Goal: Task Accomplishment & Management: Manage account settings

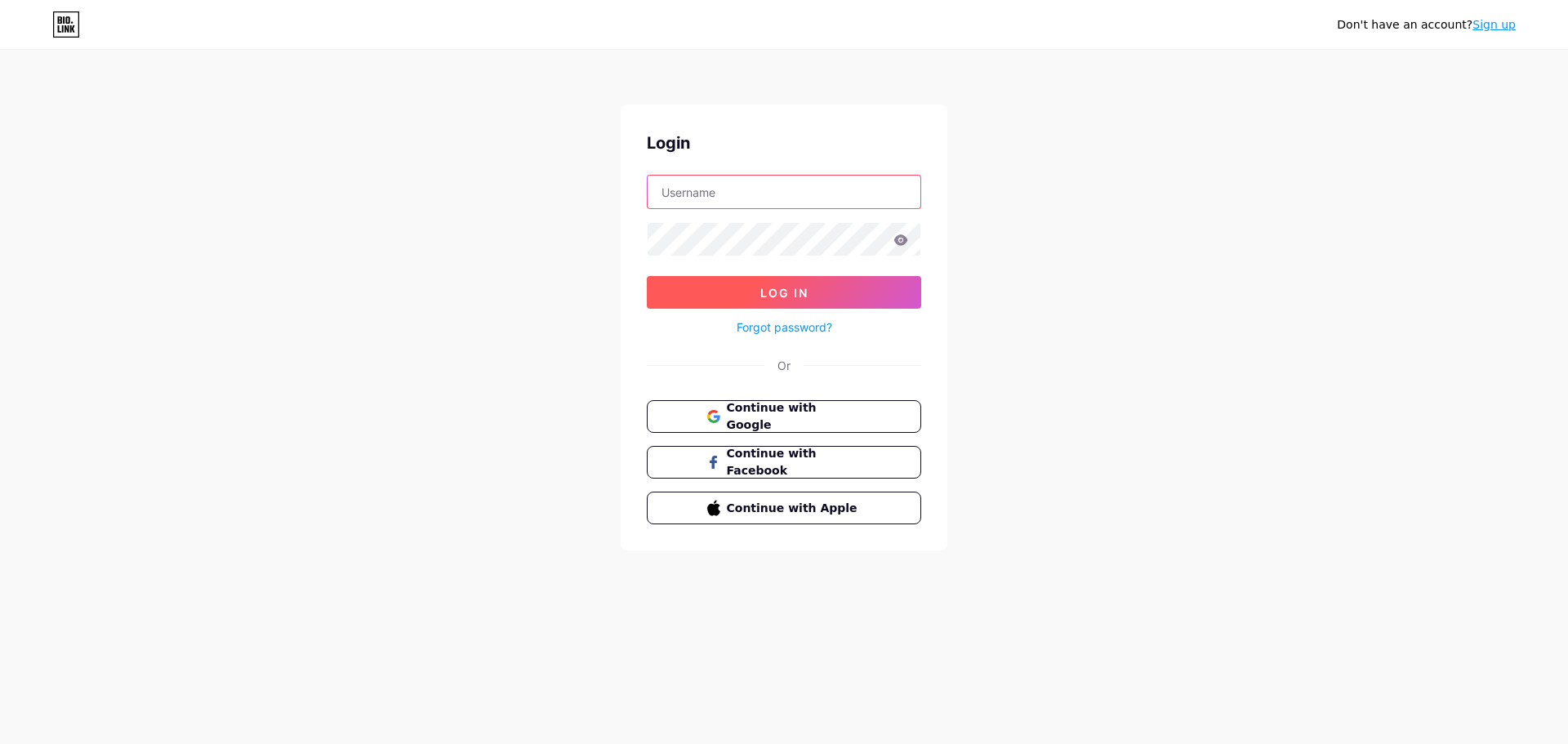
type input "[DOMAIN_NAME][EMAIL_ADDRESS][DOMAIN_NAME]"
click at [746, 299] on button "Log In" at bounding box center [783, 292] width 274 height 33
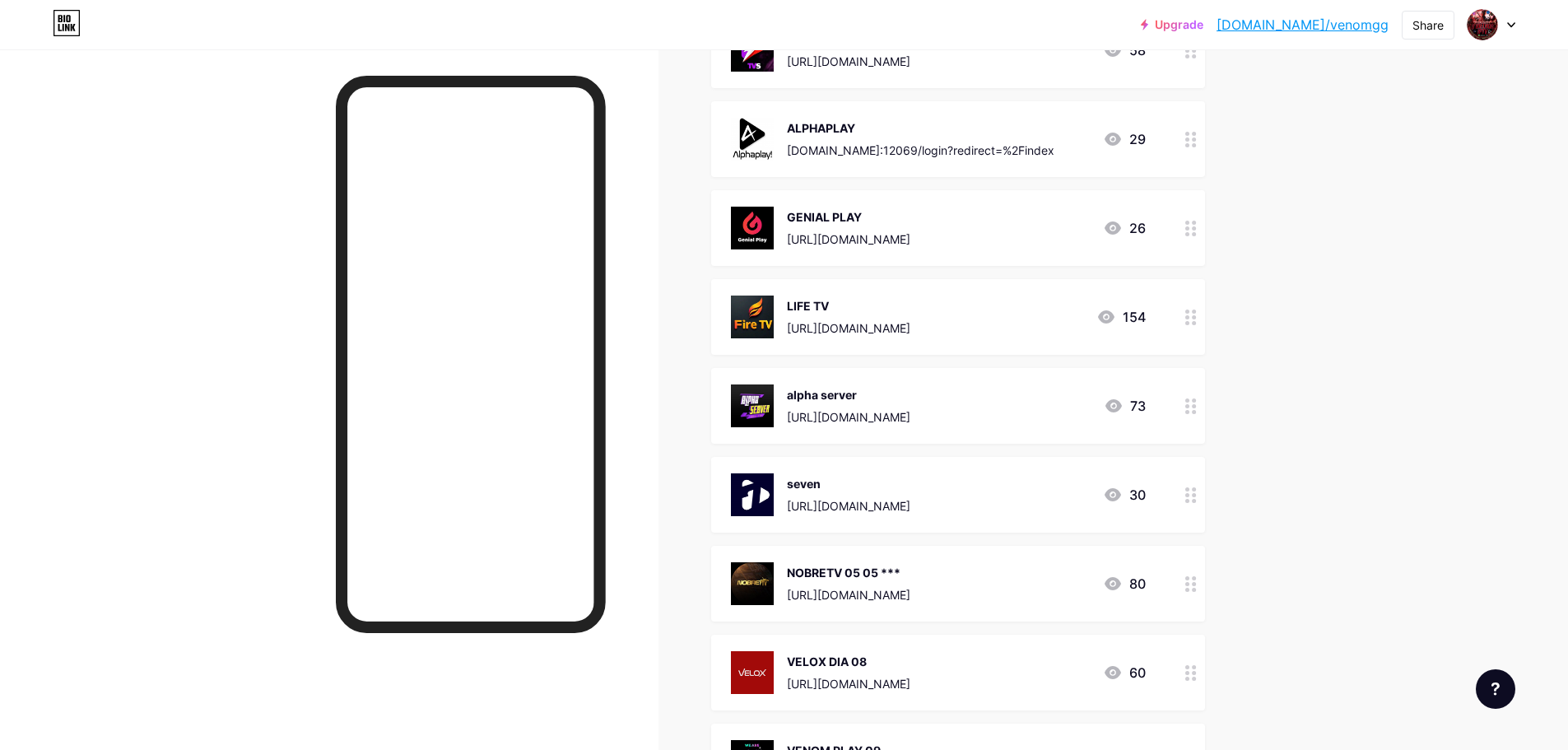
scroll to position [2607, 0]
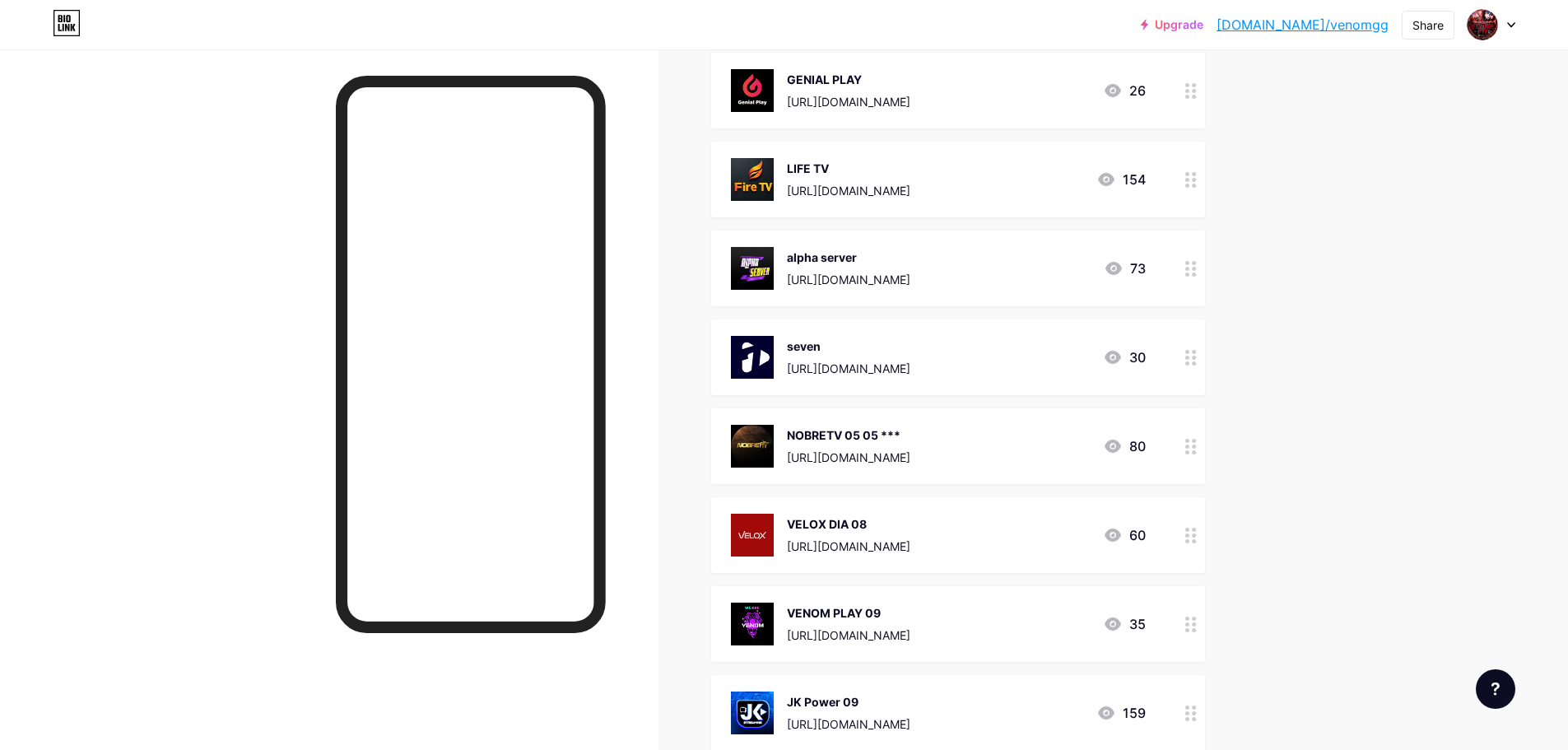
click at [1195, 99] on div at bounding box center [1191, 91] width 28 height 76
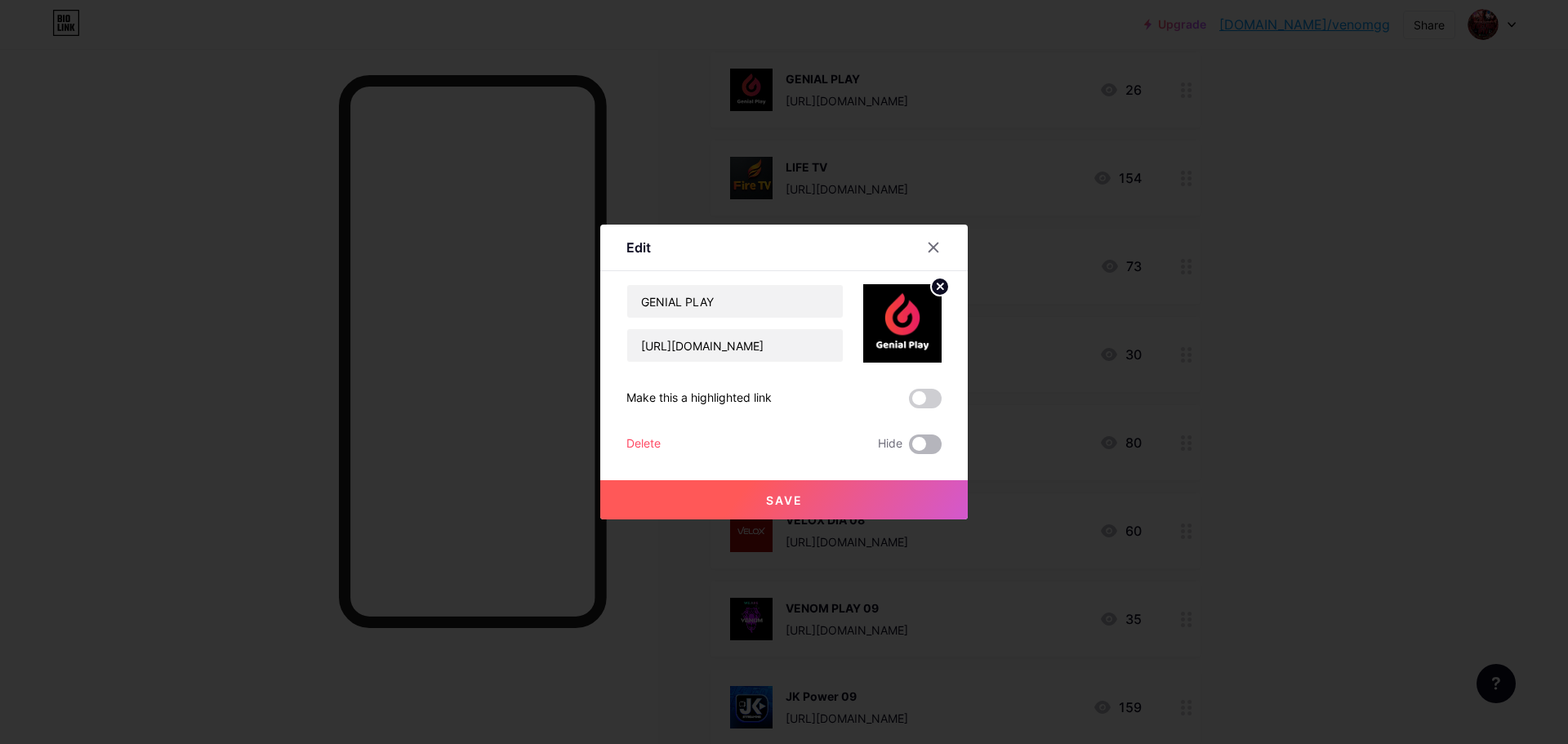
click at [920, 448] on span at bounding box center [925, 444] width 33 height 20
click at [909, 448] on input "checkbox" at bounding box center [909, 448] width 0 height 0
click at [906, 478] on div "Save" at bounding box center [783, 486] width 367 height 65
click at [894, 491] on button "Save" at bounding box center [783, 500] width 367 height 39
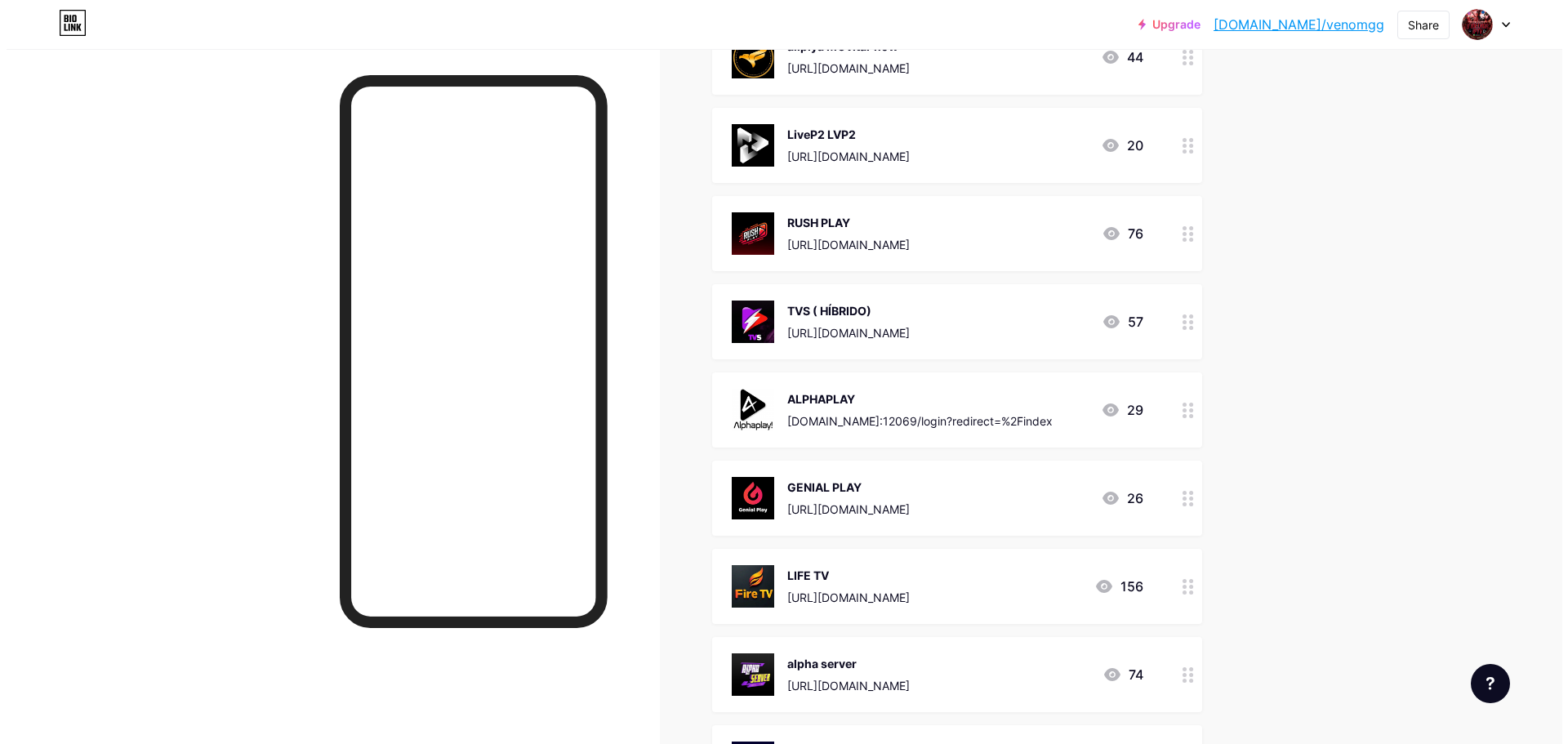
scroll to position [2450, 0]
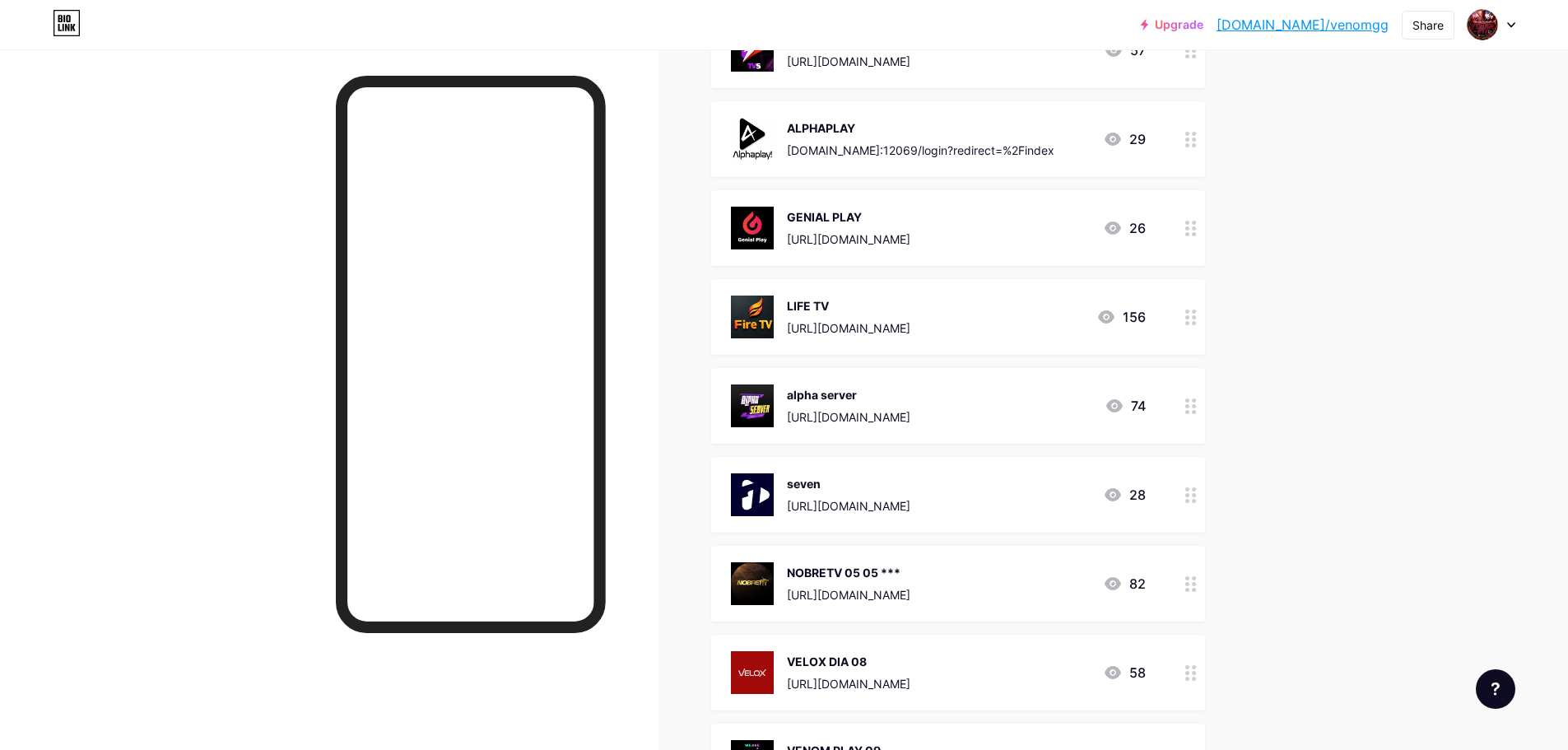
click at [874, 401] on div "alpha server" at bounding box center [848, 394] width 123 height 17
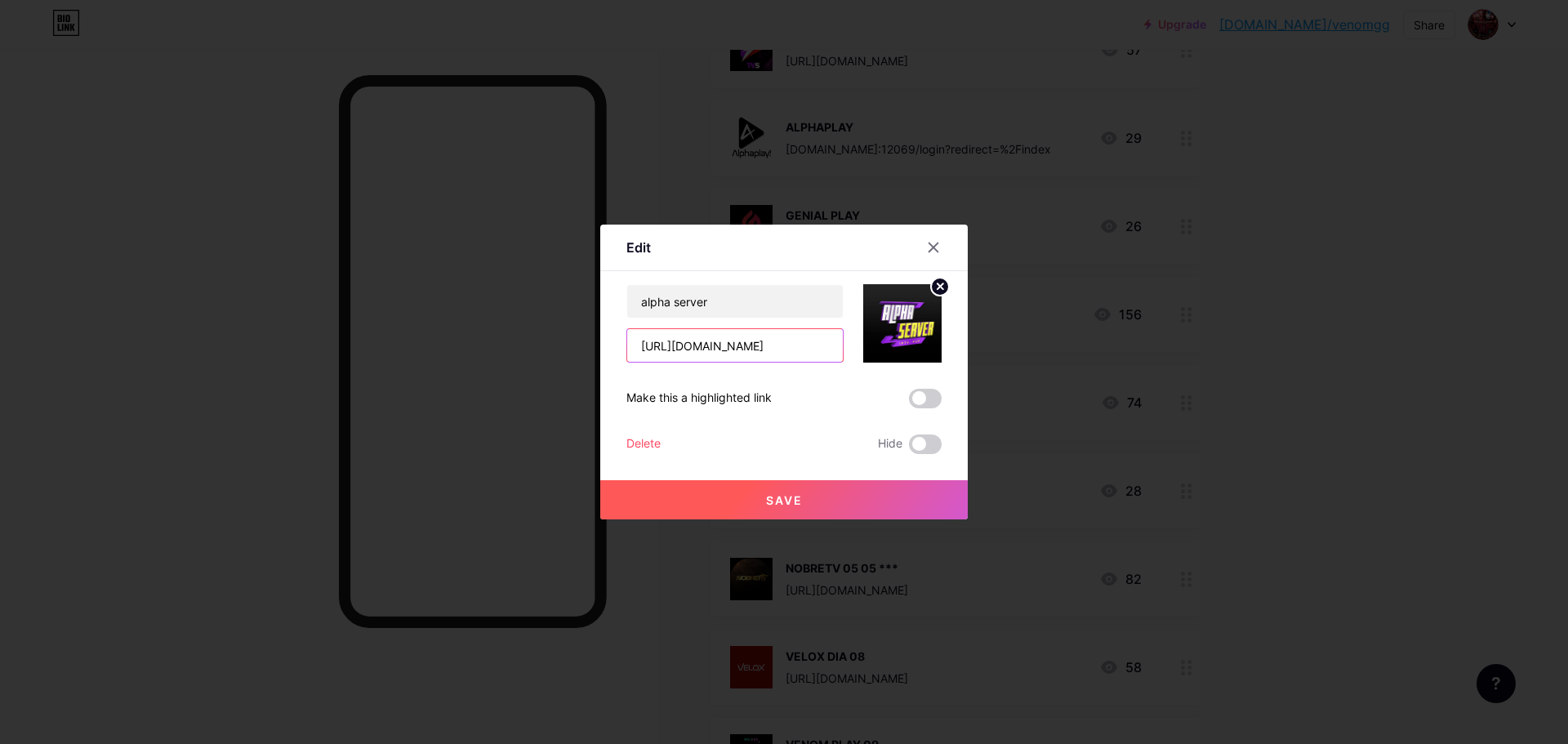
scroll to position [0, 20]
drag, startPoint x: 635, startPoint y: 348, endPoint x: 846, endPoint y: 349, distance: 211.0
click at [846, 349] on div "alpha server [URL][DOMAIN_NAME]" at bounding box center [783, 323] width 315 height 79
paste input "[DOMAIN_NAME][URL]"
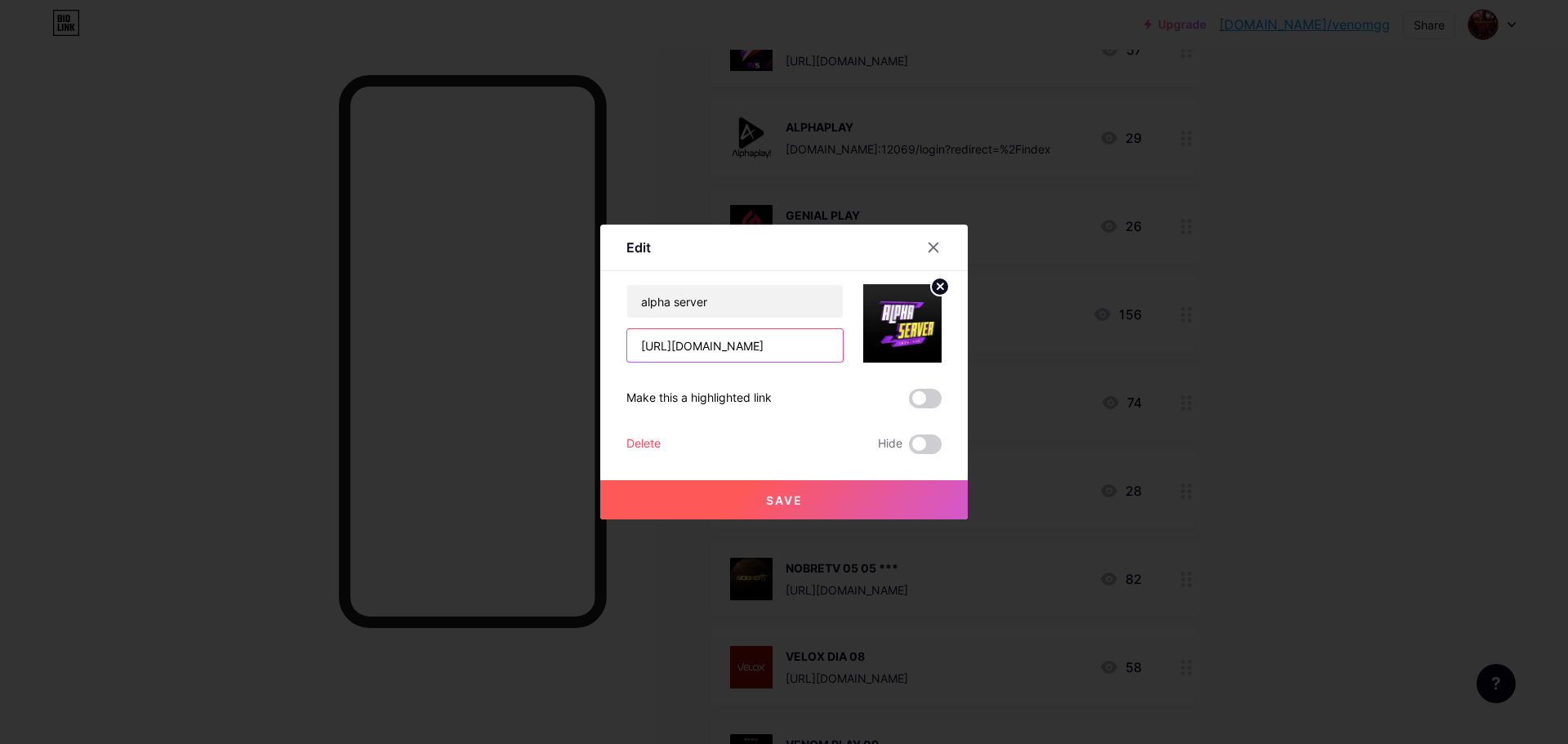
type input "[URL][DOMAIN_NAME]"
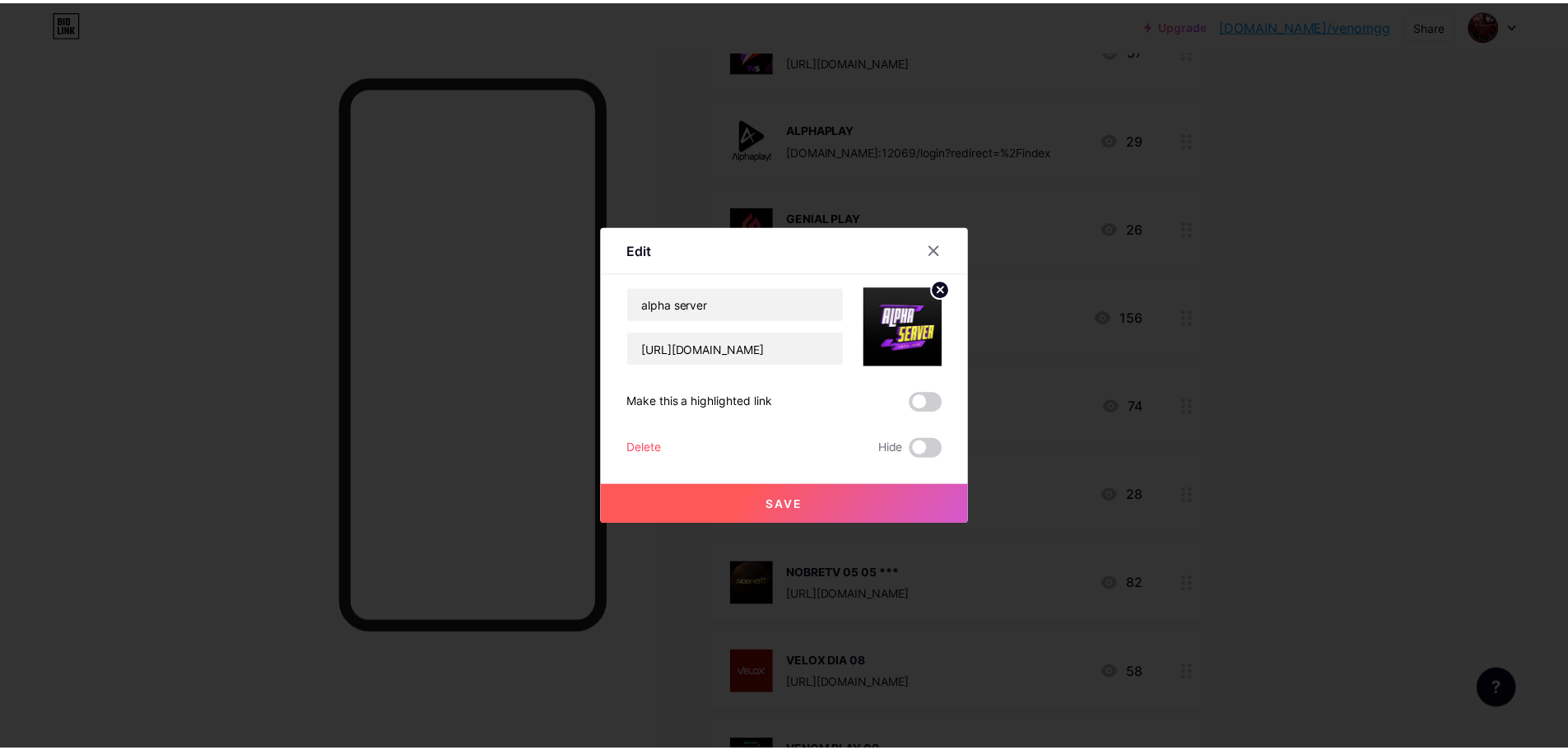
scroll to position [0, 0]
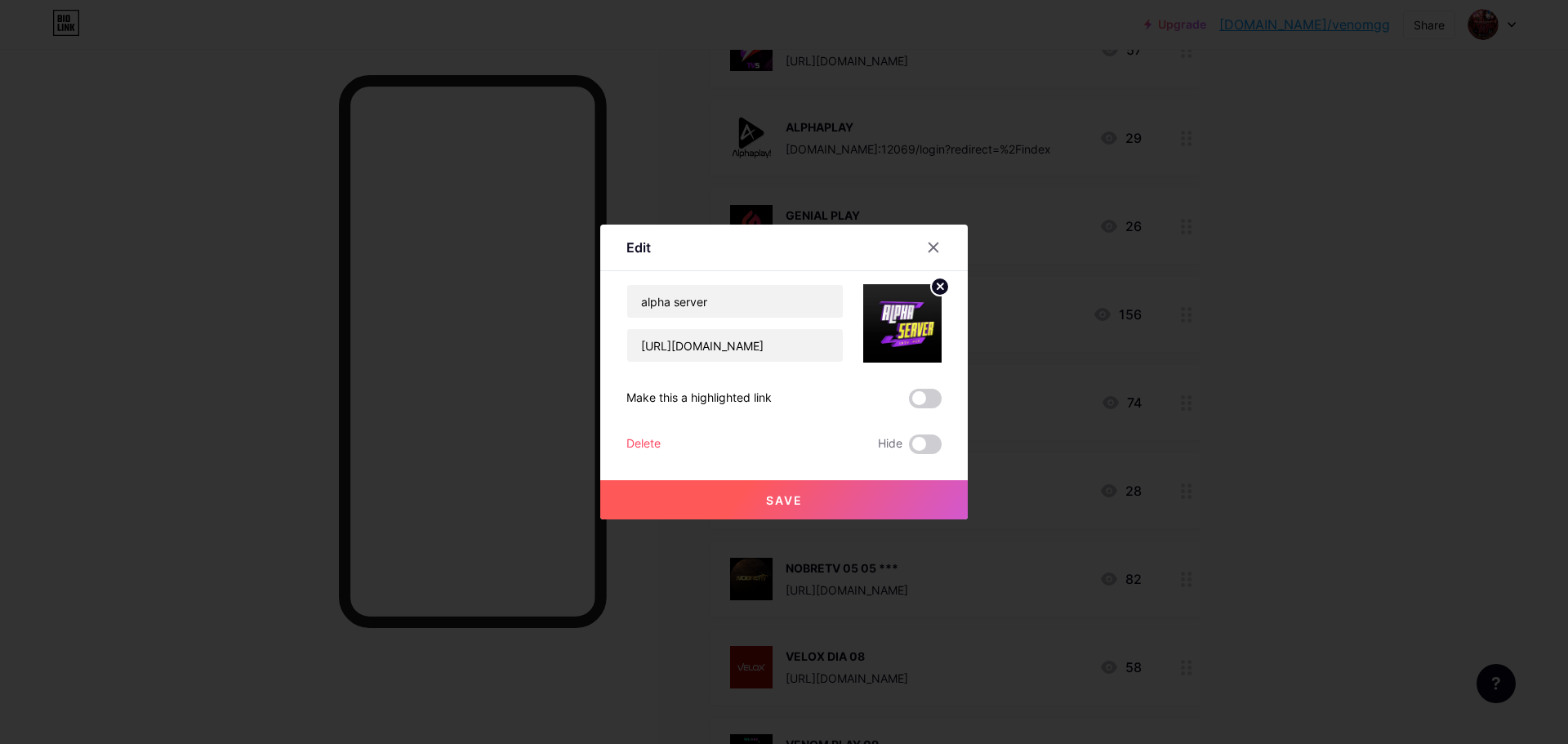
click at [801, 493] on span "Save" at bounding box center [784, 500] width 37 height 14
